Goal: Transaction & Acquisition: Book appointment/travel/reservation

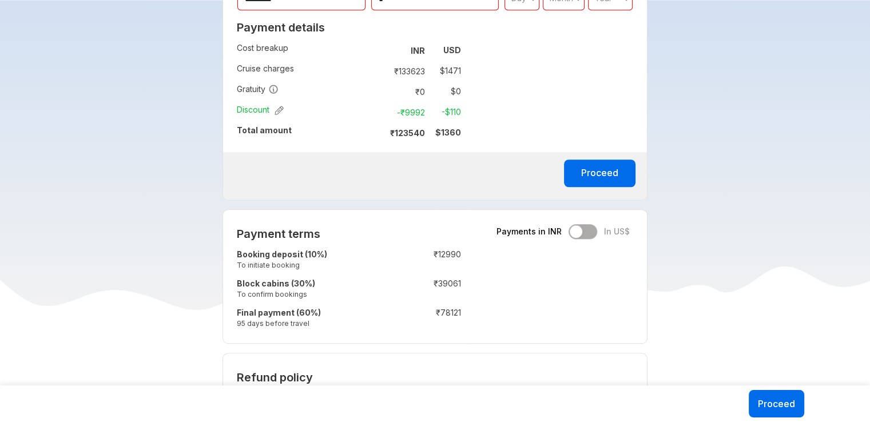
scroll to position [800, 0]
drag, startPoint x: 431, startPoint y: 250, endPoint x: 475, endPoint y: 250, distance: 44.0
click at [475, 250] on div "Payment terms Payments in INR In US$ Booking deposit (10%) To initiate booking …" at bounding box center [434, 276] width 425 height 134
click at [515, 262] on div "Payment terms Payments in INR In US$ Booking deposit (10%) To initiate booking …" at bounding box center [434, 276] width 425 height 134
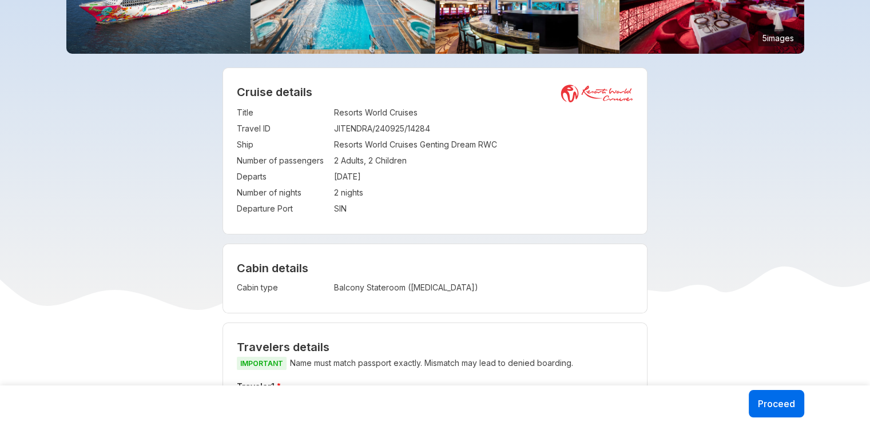
scroll to position [172, 0]
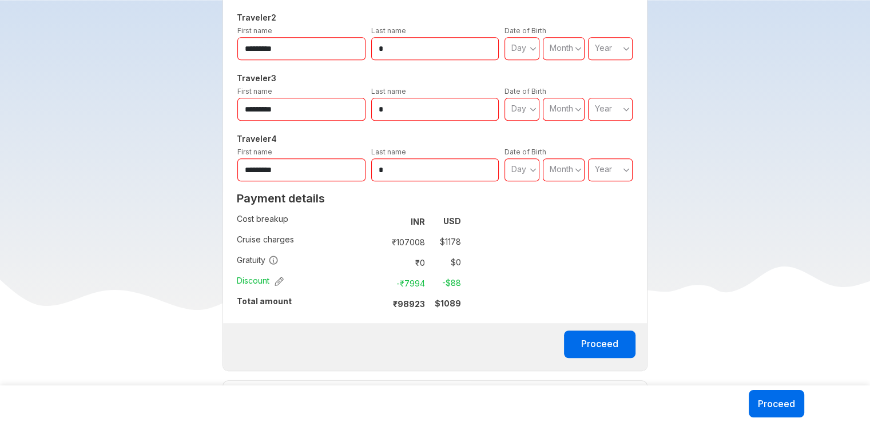
scroll to position [858, 0]
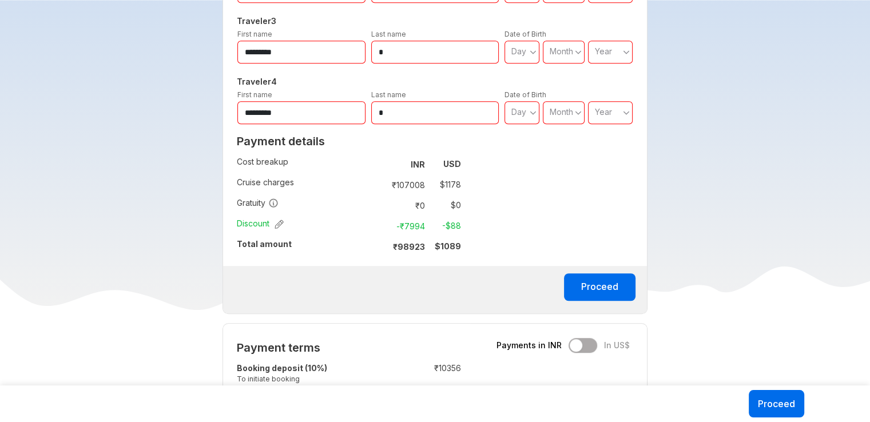
scroll to position [800, 0]
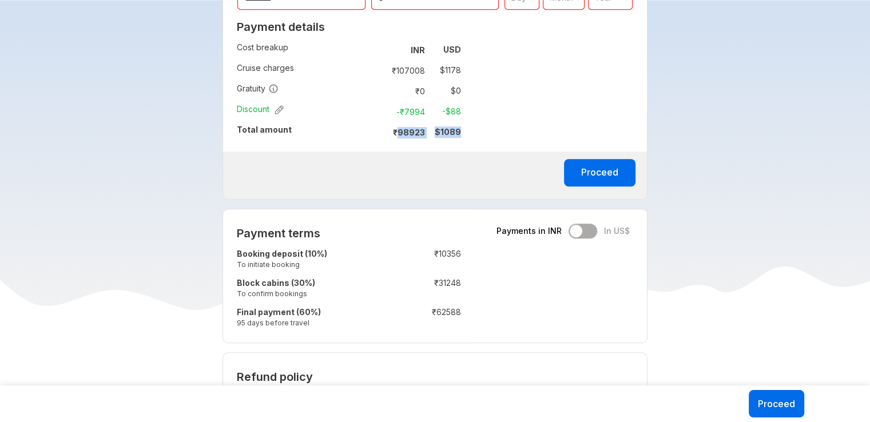
drag, startPoint x: 397, startPoint y: 131, endPoint x: 497, endPoint y: 133, distance: 100.6
drag, startPoint x: 395, startPoint y: 135, endPoint x: 447, endPoint y: 129, distance: 52.5
click at [447, 129] on tr "₹ 98923 $ 1089" at bounding box center [420, 132] width 79 height 16
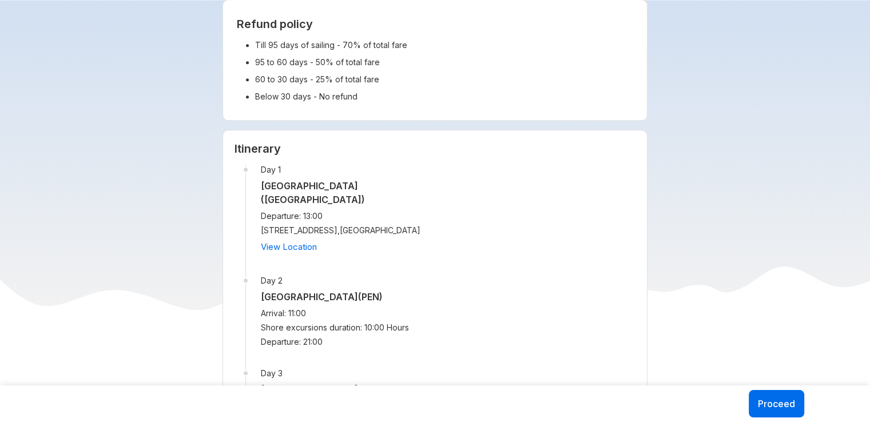
scroll to position [1258, 0]
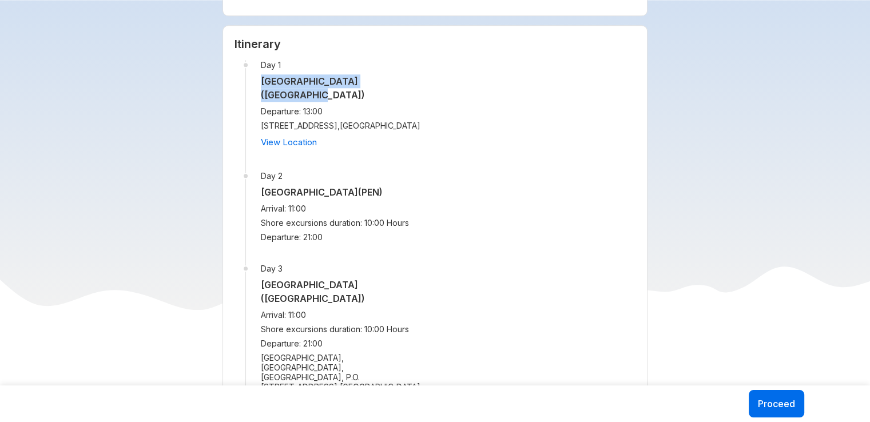
drag, startPoint x: 324, startPoint y: 93, endPoint x: 254, endPoint y: 85, distance: 70.1
click at [254, 85] on li "Day 1 Marina Bay Cruise Centre (SINGAPORE) Departure: 13:00 61 Marina Coastal D…" at bounding box center [336, 115] width 182 height 111
click at [531, 126] on div "Day 1 Marina Bay Cruise Centre (SINGAPORE) Departure: 13:00 61 Marina Coastal D…" at bounding box center [434, 301] width 401 height 483
drag, startPoint x: 306, startPoint y: 114, endPoint x: 370, endPoint y: 114, distance: 64.0
click at [370, 114] on span "Departure: 13:00" at bounding box center [344, 111] width 167 height 10
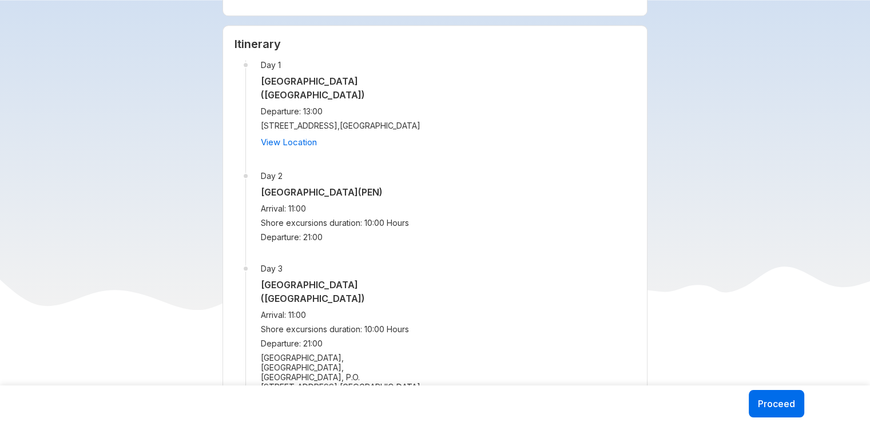
click at [545, 166] on div "Day 1 Marina Bay Cruise Centre (SINGAPORE) Departure: 13:00 61 Marina Coastal D…" at bounding box center [434, 301] width 401 height 483
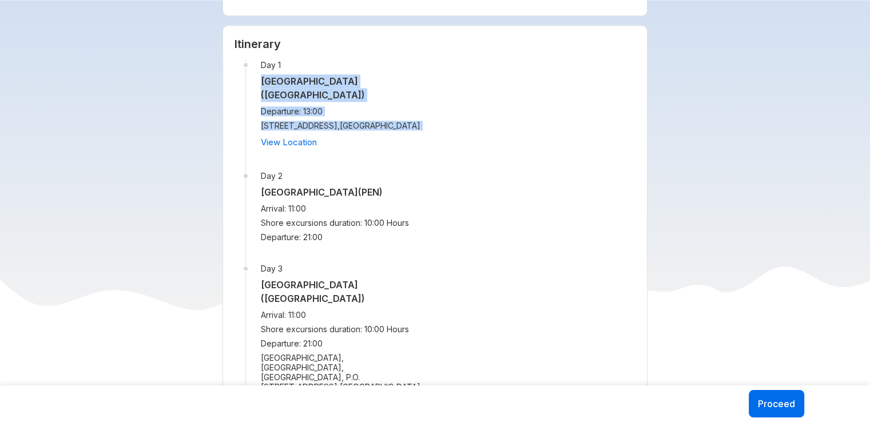
drag, startPoint x: 334, startPoint y: 134, endPoint x: 256, endPoint y: 81, distance: 94.5
click at [256, 81] on li "Day 1 Marina Bay Cruise Centre (SINGAPORE) Departure: 13:00 61 Marina Coastal D…" at bounding box center [336, 115] width 182 height 111
click at [453, 109] on div "Day 1 Marina Bay Cruise Centre (SINGAPORE) Departure: 13:00 61 Marina Coastal D…" at bounding box center [434, 301] width 401 height 483
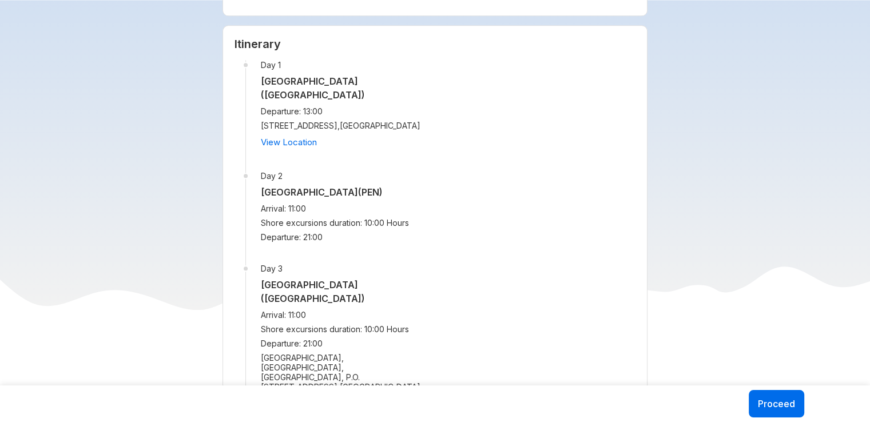
scroll to position [1372, 0]
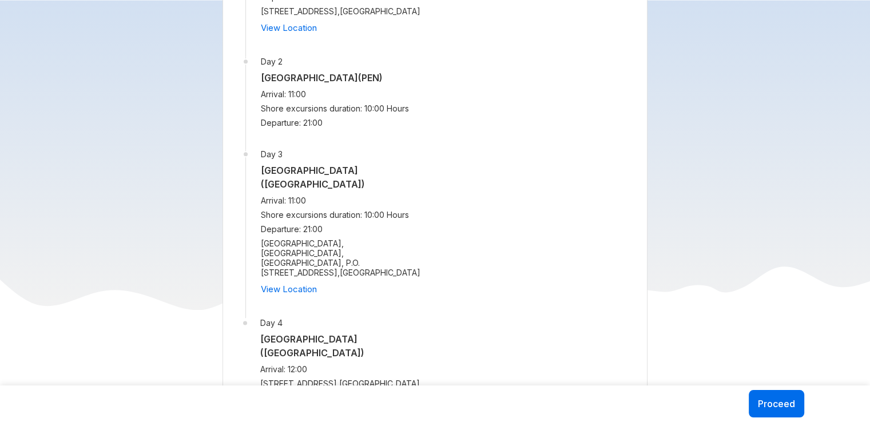
drag, startPoint x: 287, startPoint y: 101, endPoint x: 260, endPoint y: 94, distance: 27.7
click at [261, 85] on h5 "Swettenham PierCruise Terminal (PEN)" at bounding box center [344, 78] width 167 height 14
drag, startPoint x: 298, startPoint y: 202, endPoint x: 252, endPoint y: 188, distance: 48.3
click at [252, 188] on li "Day 3 Port Klang Cruise Terminal (Port Klang) Arrival: 11:00 Shore excursions d…" at bounding box center [336, 233] width 182 height 169
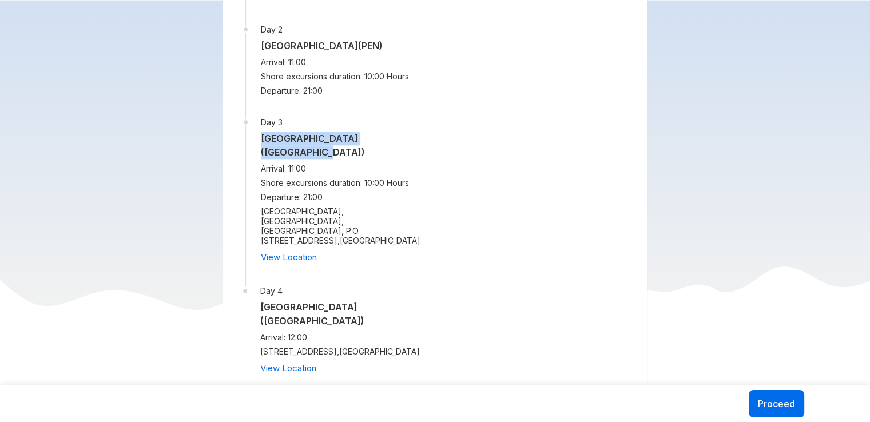
scroll to position [1601, 0]
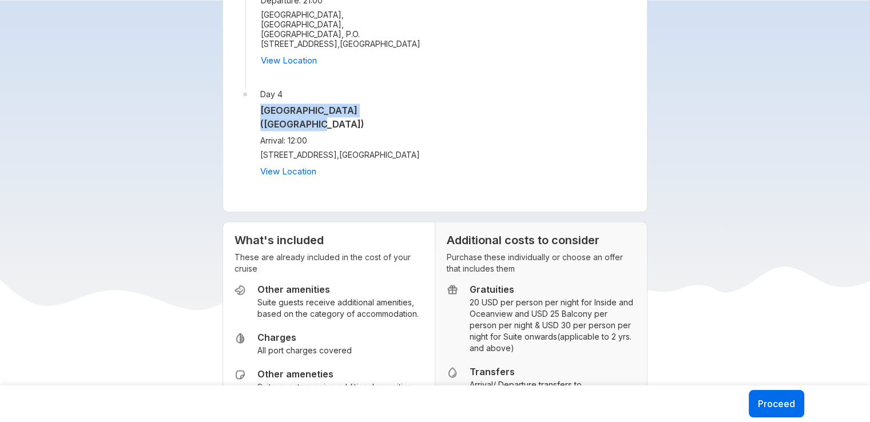
drag, startPoint x: 333, startPoint y: 131, endPoint x: 241, endPoint y: 121, distance: 93.2
click at [383, 131] on h5 "Marina Bay Cruise Centre (SINGAPORE)" at bounding box center [344, 116] width 168 height 27
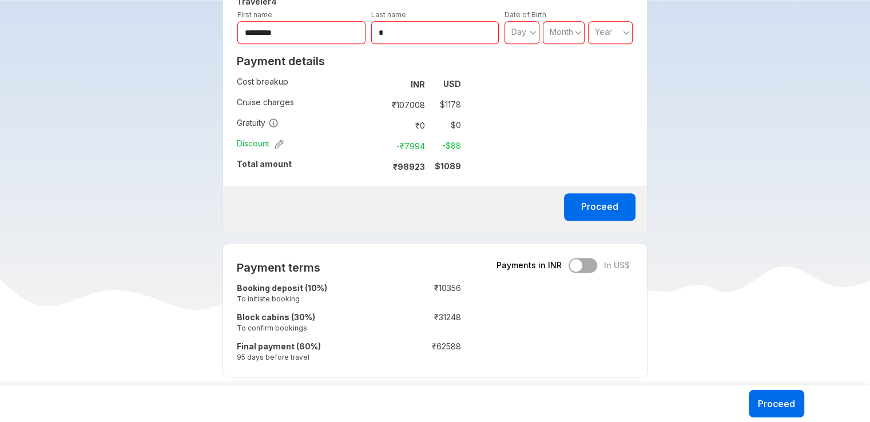
scroll to position [800, 0]
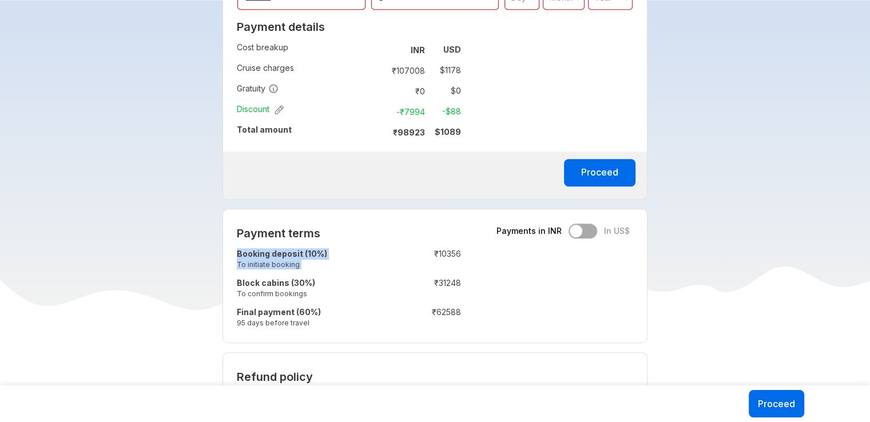
drag, startPoint x: 420, startPoint y: 248, endPoint x: 474, endPoint y: 248, distance: 53.7
click at [474, 248] on div "Payment terms Payments in INR In US$ Booking deposit (10%) To initiate booking …" at bounding box center [349, 275] width 252 height 133
click at [512, 280] on div "Payment terms Payments in INR In US$ Booking deposit (10%) To initiate booking …" at bounding box center [434, 276] width 425 height 134
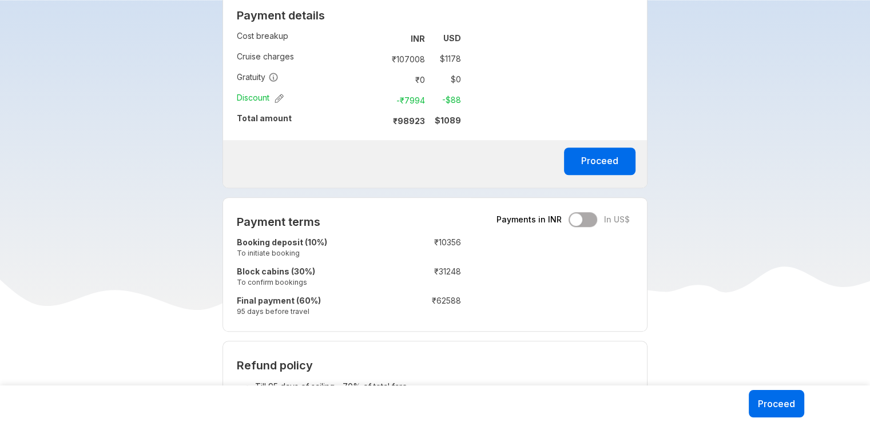
scroll to position [807, 0]
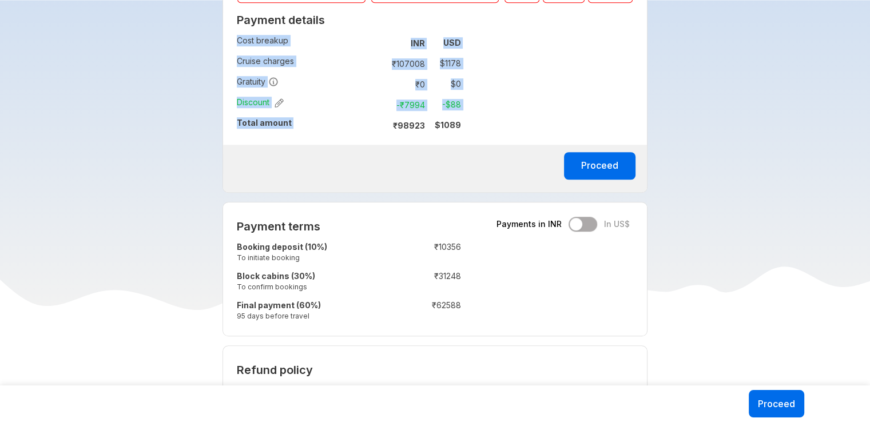
drag, startPoint x: 391, startPoint y: 127, endPoint x: 473, endPoint y: 124, distance: 81.8
click at [473, 124] on div "Payment details Cost breakup : INR USD Cruise charges : ₹ 107008 $ 1178 Gratuit…" at bounding box center [349, 77] width 252 height 136
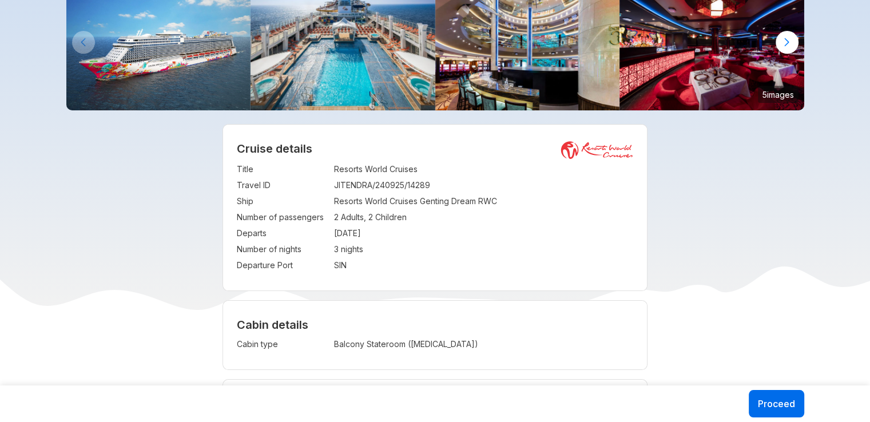
scroll to position [0, 0]
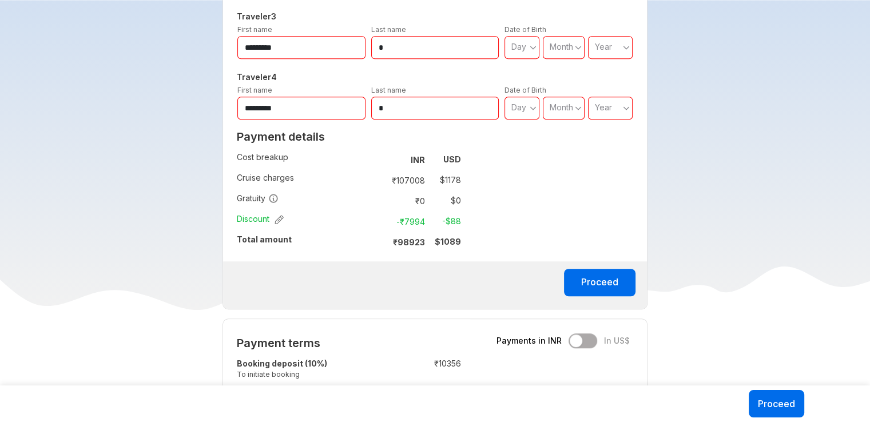
scroll to position [686, 0]
